Goal: Obtain resource: Obtain resource

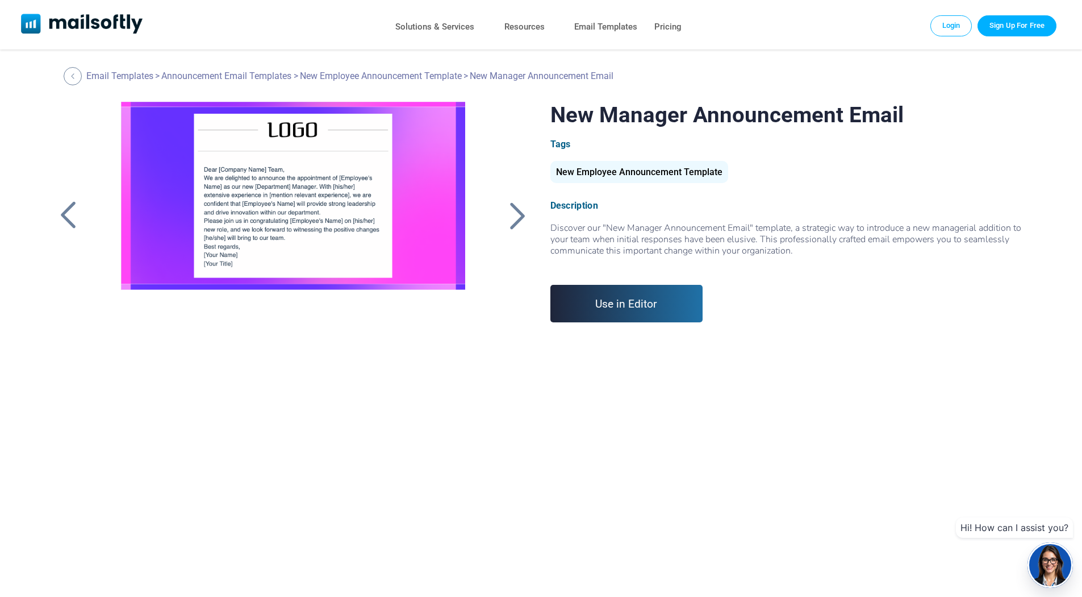
click at [516, 216] on div at bounding box center [518, 216] width 28 height 30
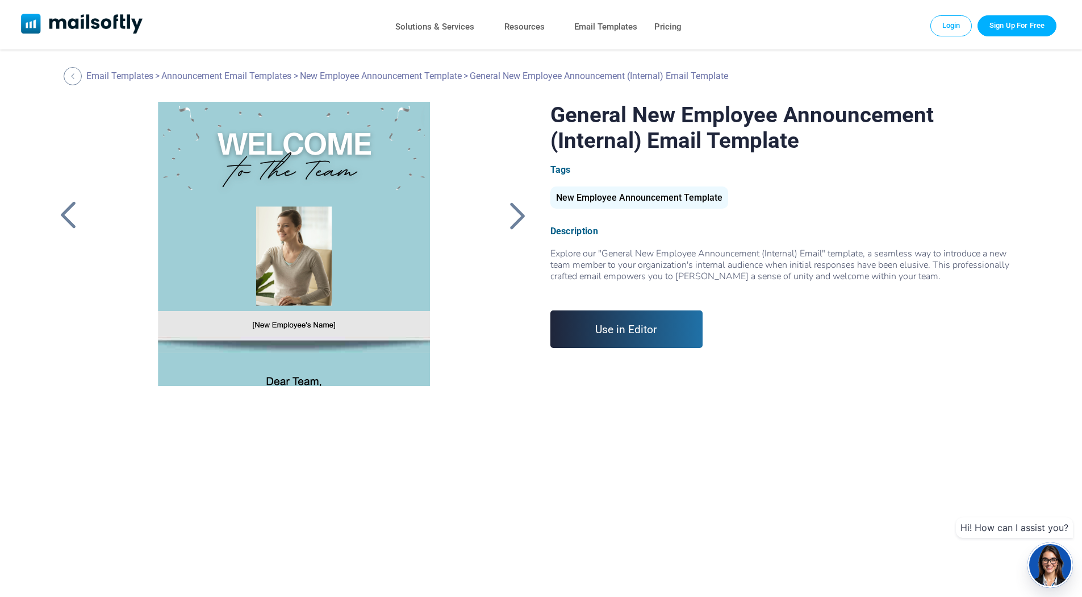
click at [609, 328] on link "Use in Editor" at bounding box center [627, 329] width 153 height 38
click at [69, 215] on div at bounding box center [68, 216] width 28 height 30
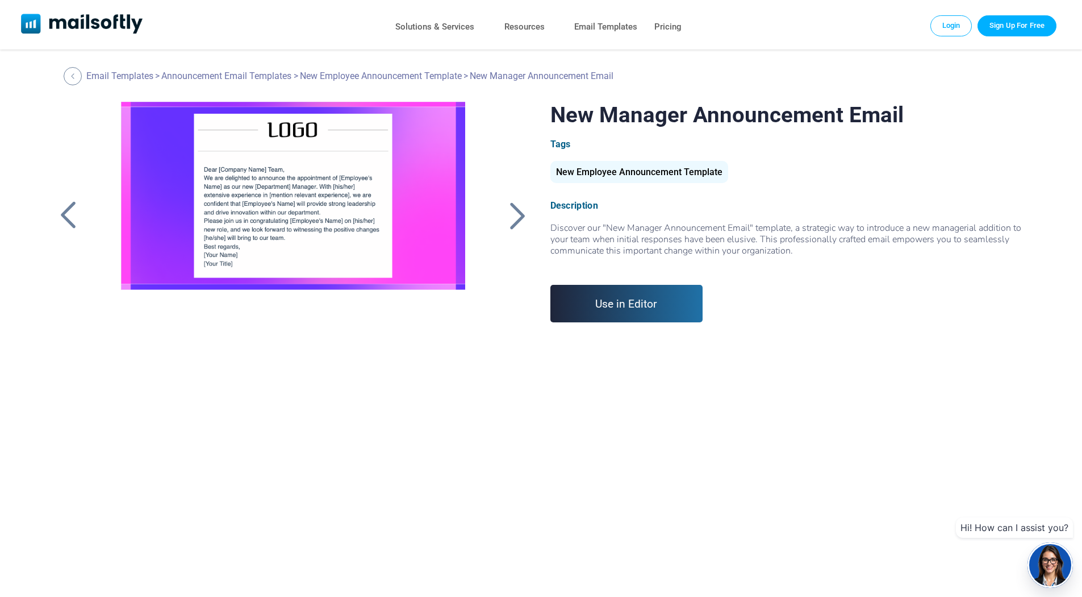
click at [628, 303] on link "Use in Editor" at bounding box center [627, 304] width 153 height 38
